Goal: Task Accomplishment & Management: Manage account settings

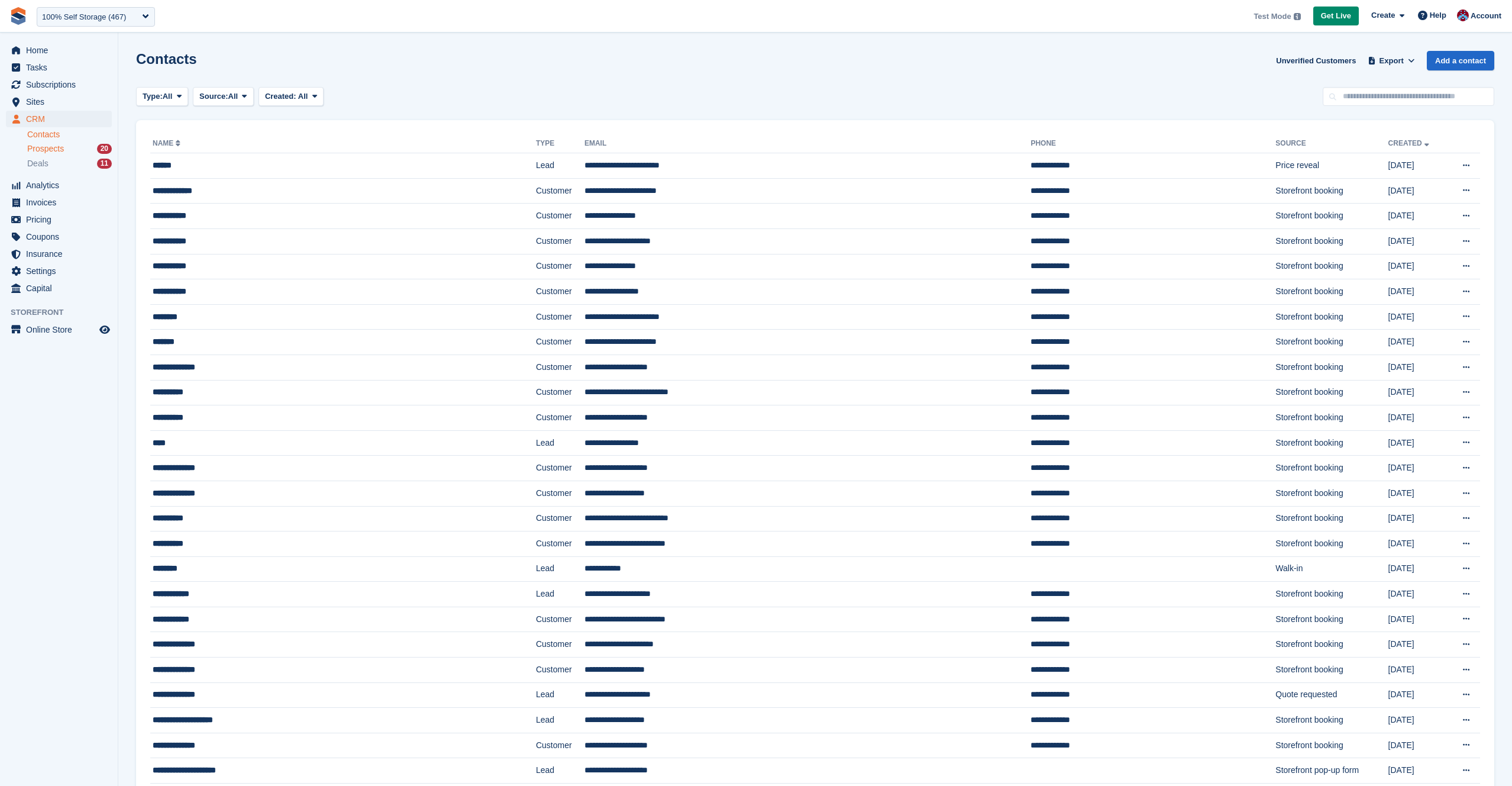
click at [77, 146] on div "Prospects 20" at bounding box center [70, 149] width 85 height 11
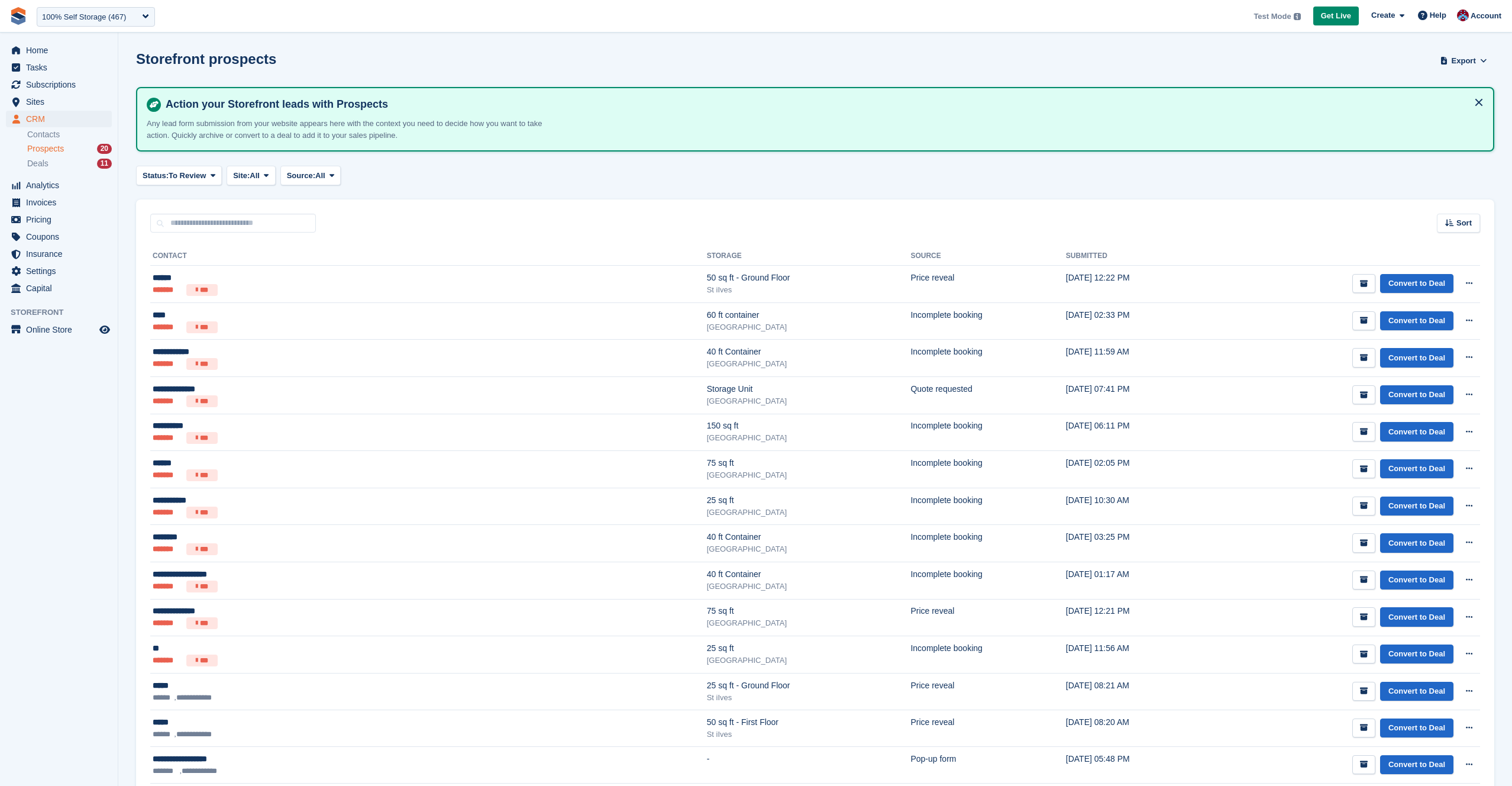
scroll to position [1, 0]
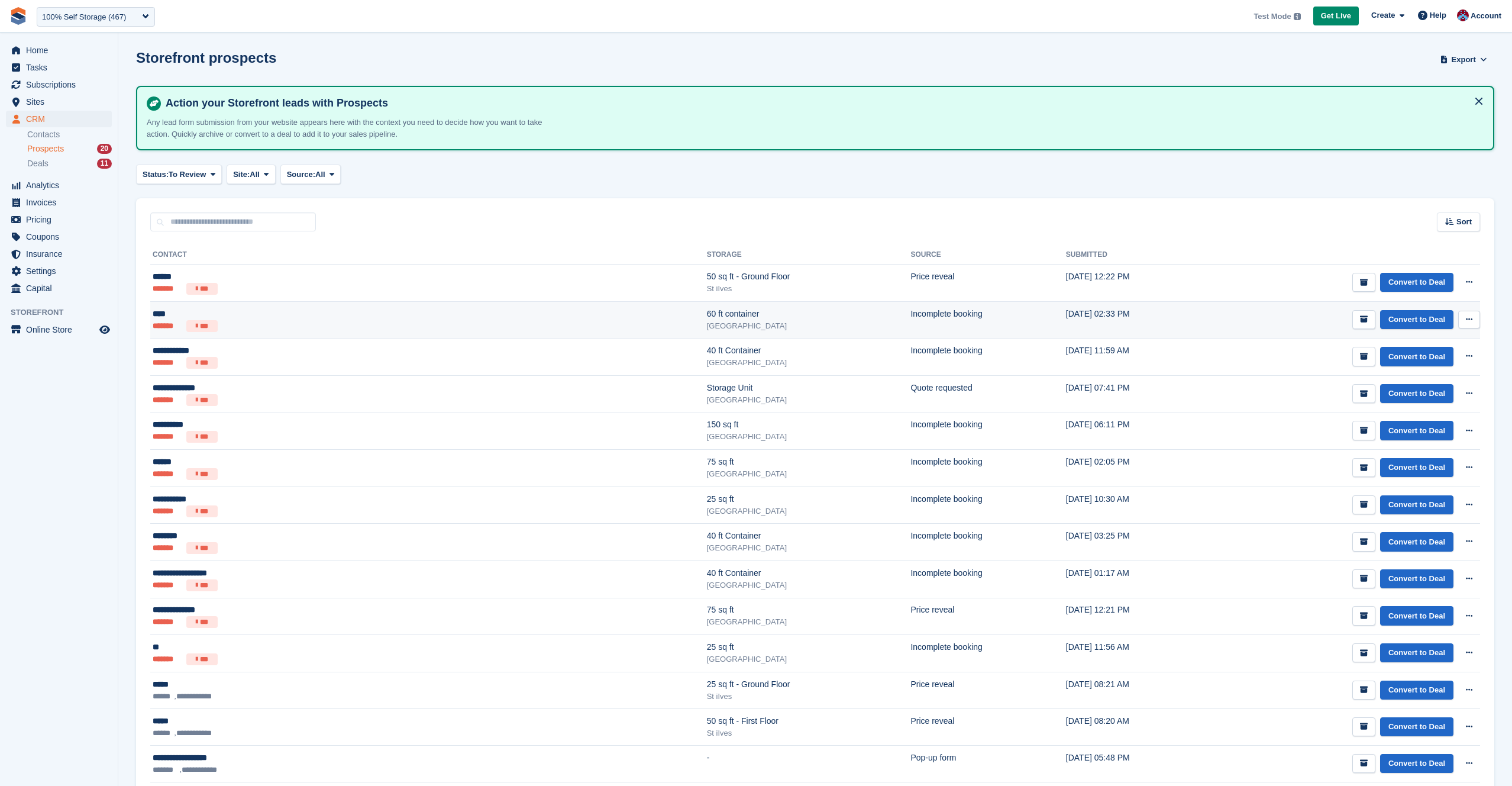
click at [911, 316] on td "Incomplete booking" at bounding box center [988, 320] width 155 height 37
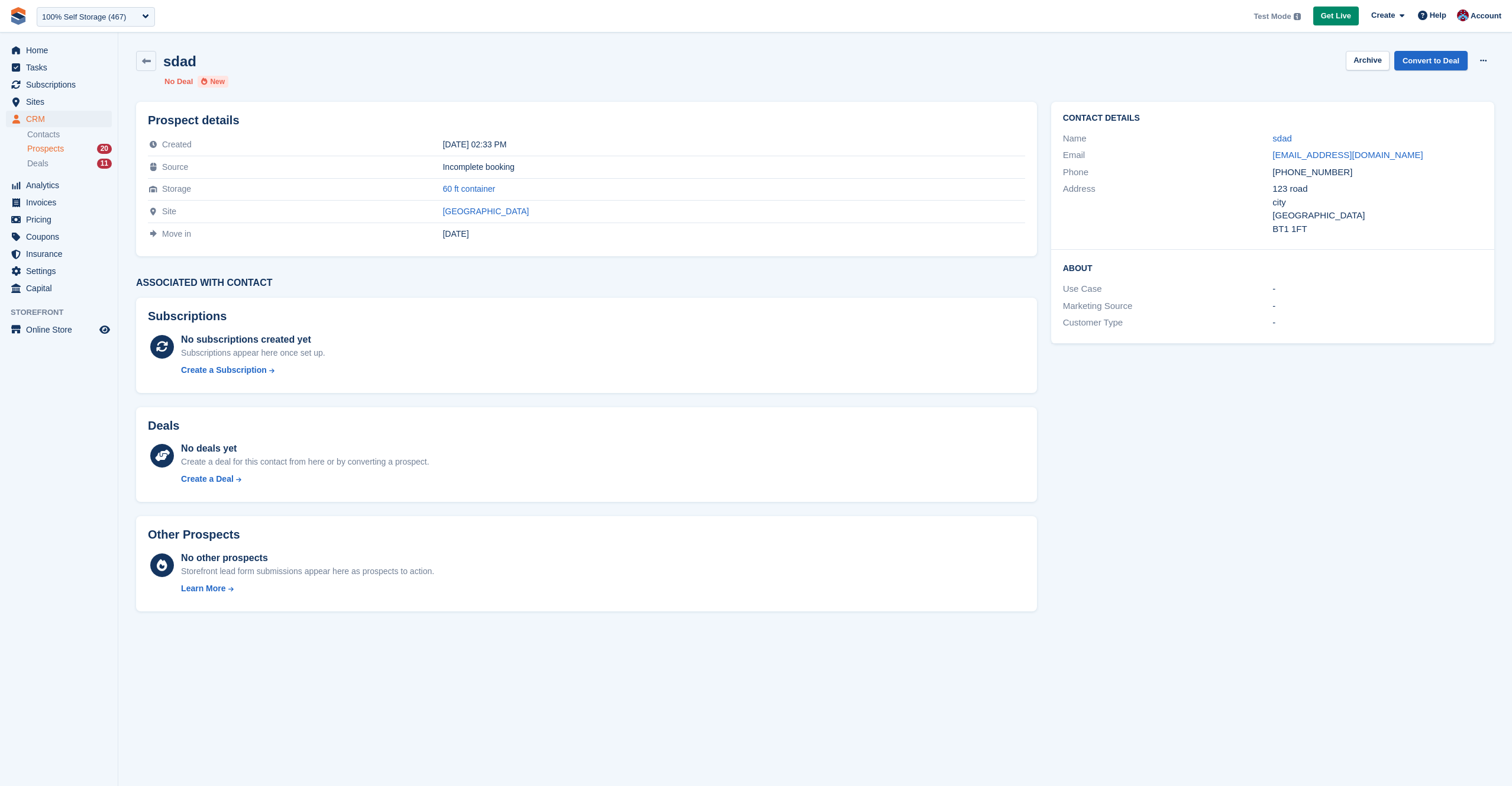
drag, startPoint x: 440, startPoint y: 167, endPoint x: 535, endPoint y: 170, distance: 95.0
click at [512, 168] on div "Incomplete booking" at bounding box center [734, 167] width 582 height 9
click at [535, 170] on div "Incomplete booking" at bounding box center [734, 167] width 582 height 9
drag, startPoint x: 441, startPoint y: 233, endPoint x: 500, endPoint y: 234, distance: 59.0
click at [500, 234] on div "[DATE]" at bounding box center [734, 233] width 582 height 9
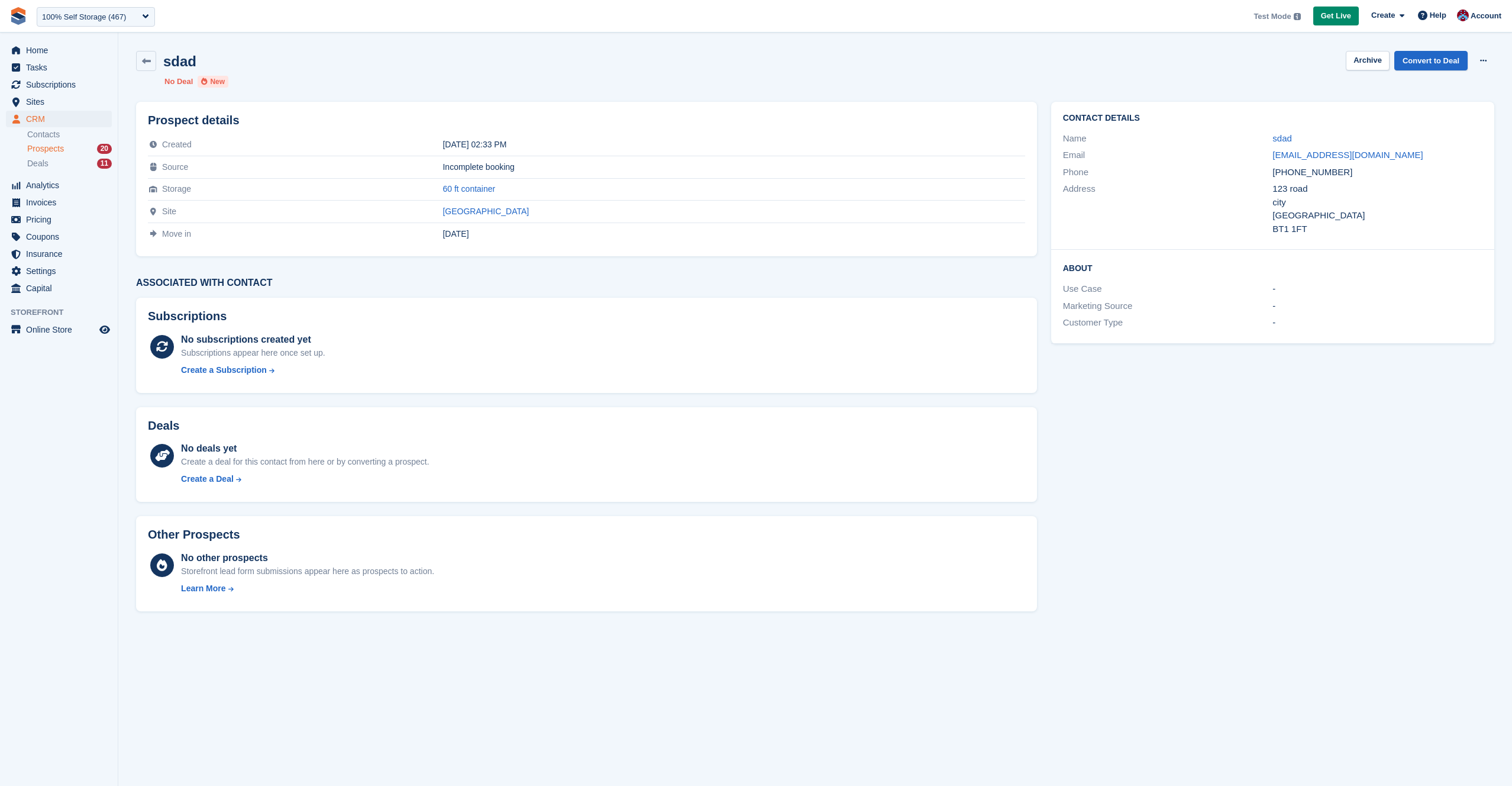
click at [502, 234] on div "[DATE]" at bounding box center [734, 233] width 582 height 9
click at [150, 65] on icon at bounding box center [146, 61] width 9 height 9
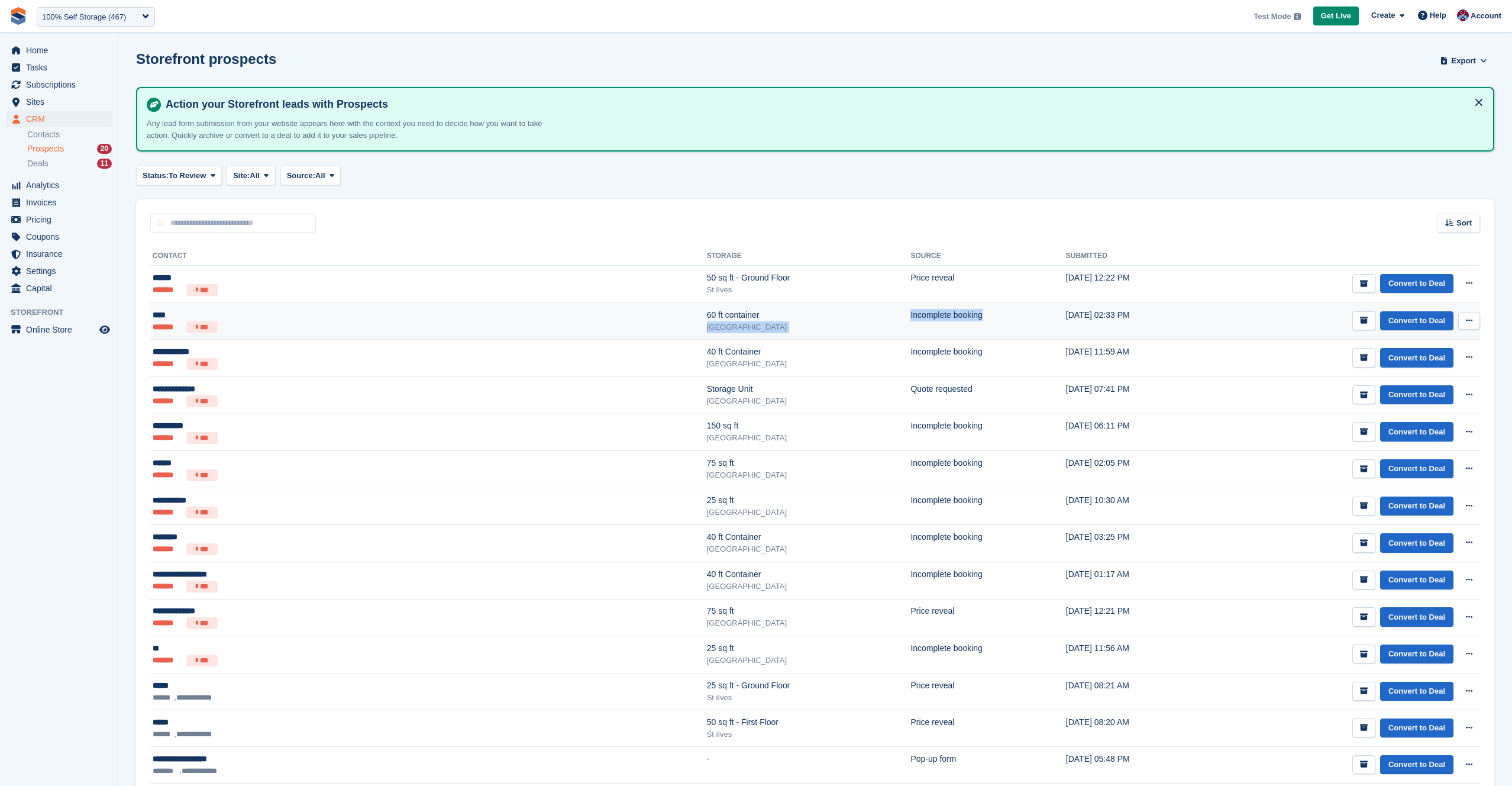
drag, startPoint x: 694, startPoint y: 316, endPoint x: 771, endPoint y: 317, distance: 77.0
click at [771, 317] on tr "**** ******* *** 60 ft container [GEOGRAPHIC_DATA] Incomplete booking [DATE] 02…" at bounding box center [815, 321] width 1330 height 37
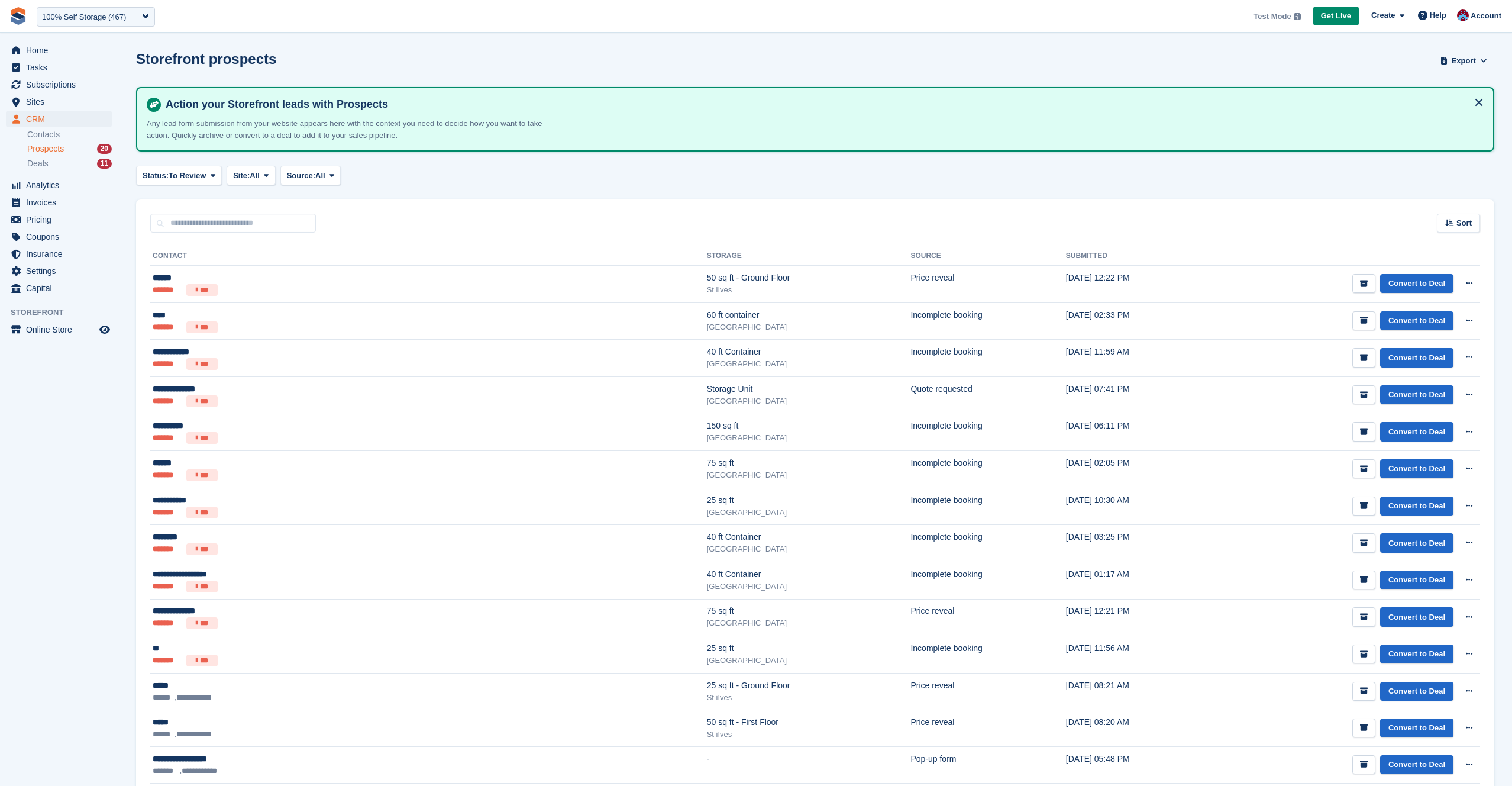
click at [783, 202] on div "Sort Sort by Date submitted Submitted (oldest first) Submitted (newest first)" at bounding box center [815, 216] width 1358 height 34
